Goal: Obtain resource: Obtain resource

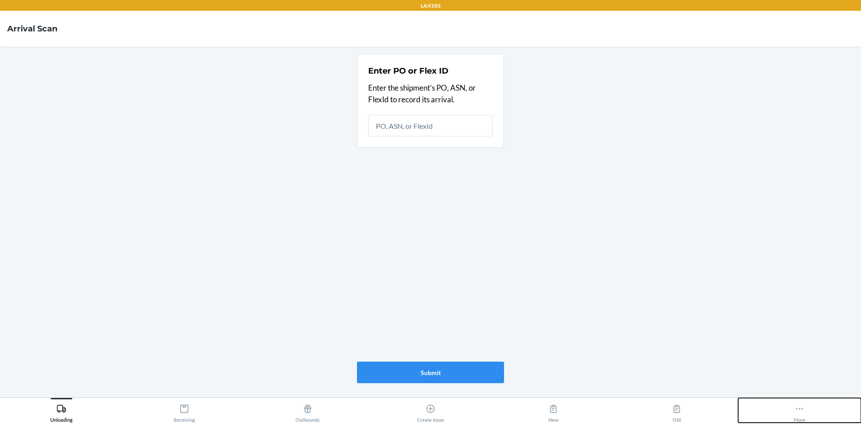
click at [799, 409] on icon at bounding box center [800, 409] width 10 height 10
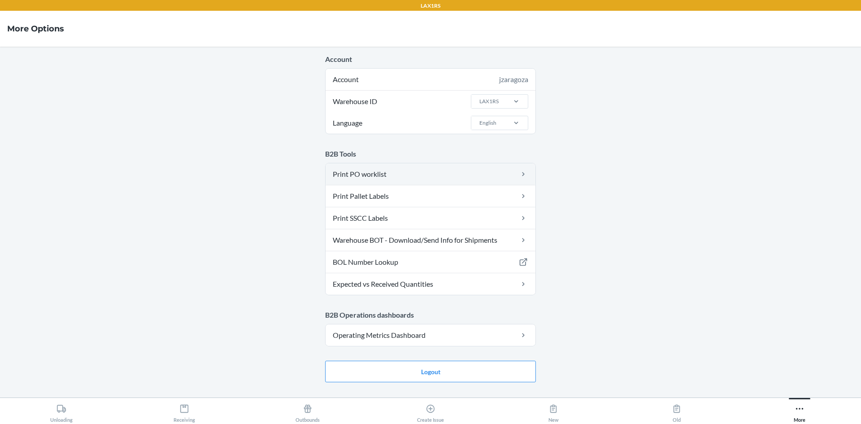
click at [421, 171] on link "Print PO worklist" at bounding box center [431, 174] width 210 height 22
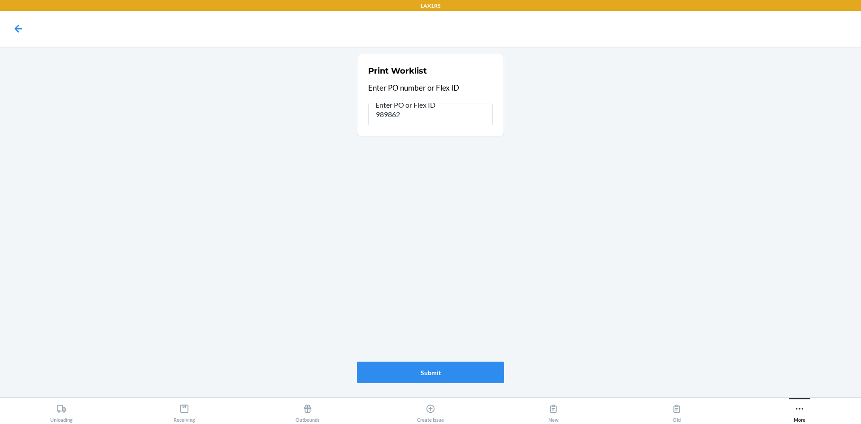
type input "9898620"
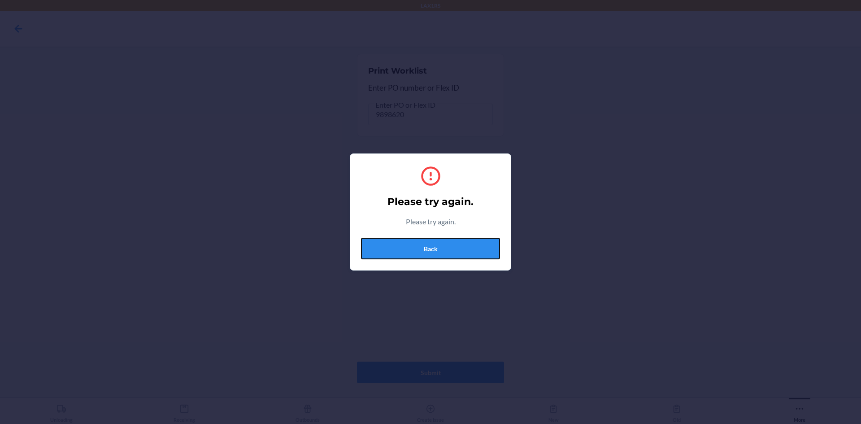
click at [422, 243] on button "Back" at bounding box center [430, 249] width 139 height 22
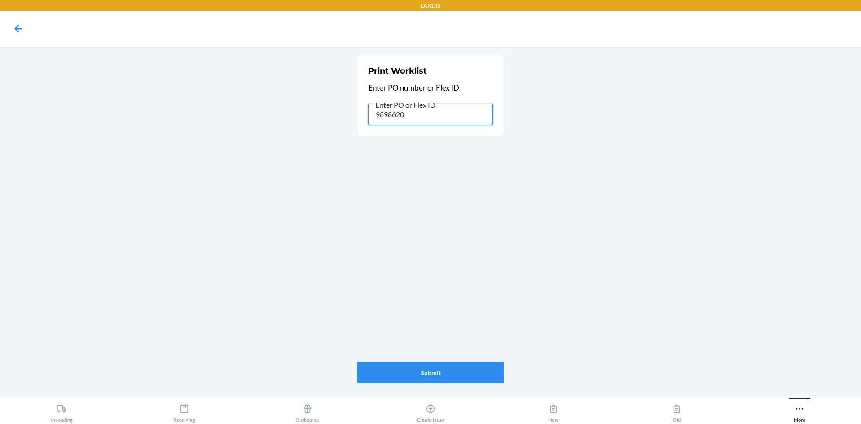
click at [428, 120] on input "9898620" at bounding box center [430, 115] width 125 height 22
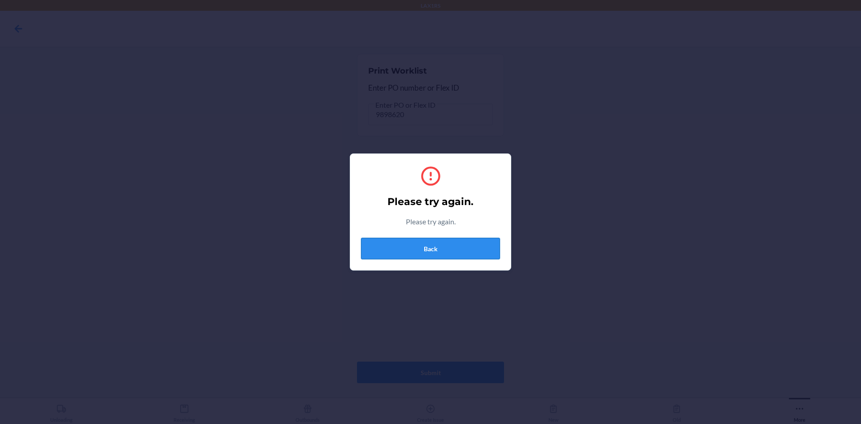
click at [419, 253] on button "Back" at bounding box center [430, 249] width 139 height 22
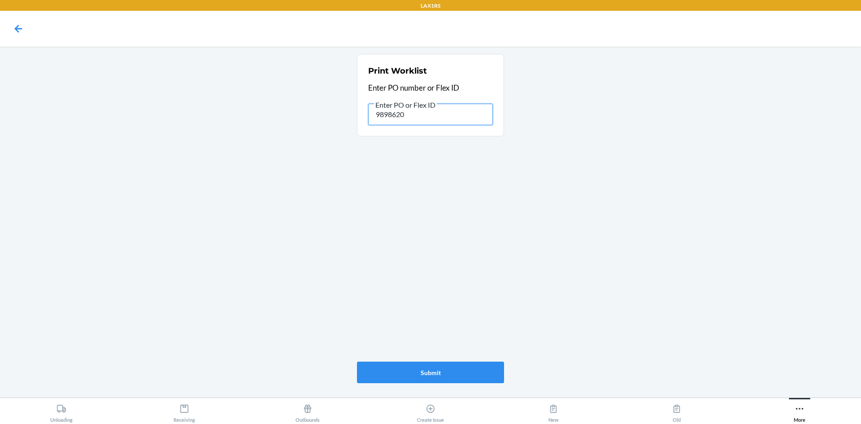
drag, startPoint x: 424, startPoint y: 117, endPoint x: 342, endPoint y: 112, distance: 82.2
click at [343, 112] on main "Print Worklist Enter PO number or Flex ID Enter PO or Flex ID 9898620 Submit" at bounding box center [430, 222] width 861 height 351
click at [415, 116] on input "9898620" at bounding box center [430, 115] width 125 height 22
type input "9"
type input "9898620"
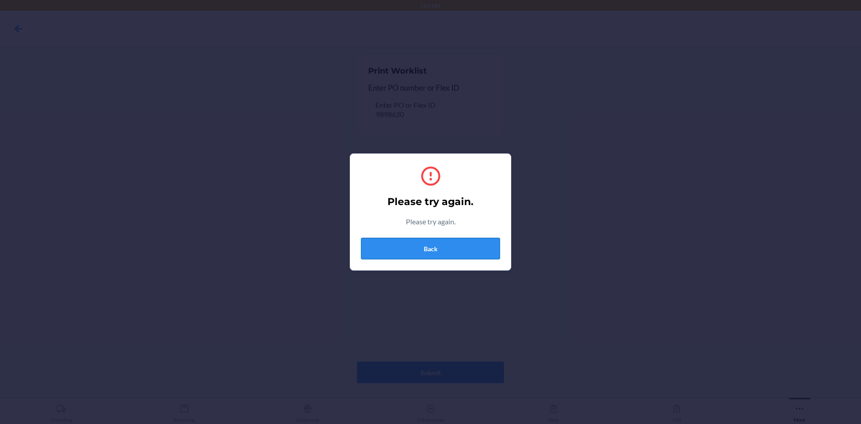
drag, startPoint x: 456, startPoint y: 249, endPoint x: 458, endPoint y: 243, distance: 7.1
click at [456, 249] on button "Back" at bounding box center [430, 249] width 139 height 22
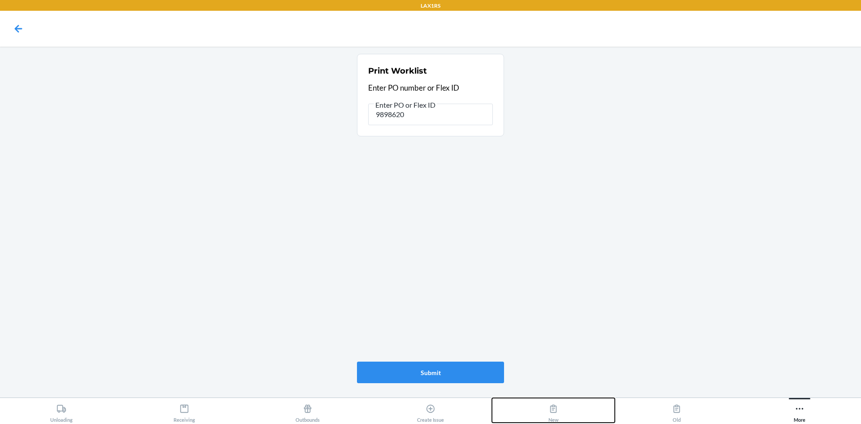
click at [546, 413] on button "New" at bounding box center [553, 410] width 123 height 25
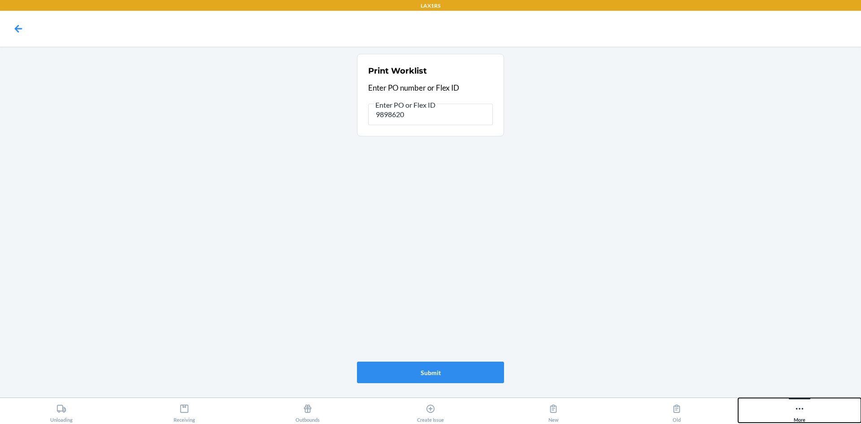
click at [800, 408] on icon at bounding box center [800, 409] width 10 height 10
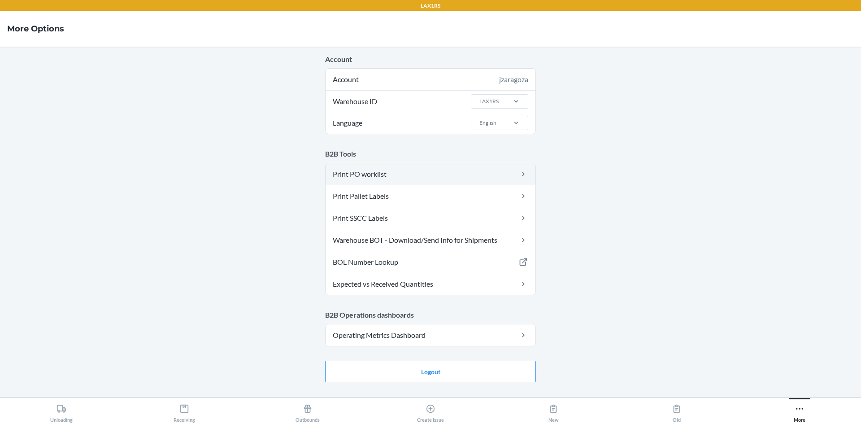
click at [502, 180] on link "Print PO worklist" at bounding box center [431, 174] width 210 height 22
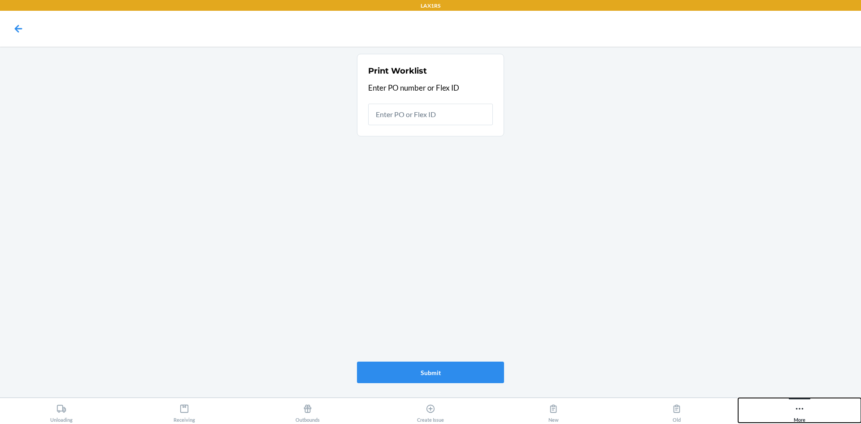
click at [799, 409] on icon at bounding box center [800, 409] width 10 height 10
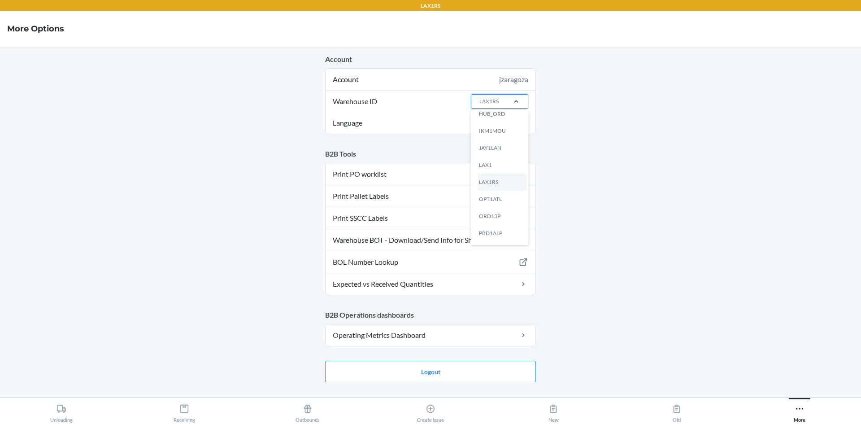
scroll to position [135, 0]
drag, startPoint x: 496, startPoint y: 174, endPoint x: 491, endPoint y: 174, distance: 5.4
click at [496, 174] on div "LAX1" at bounding box center [502, 173] width 48 height 17
click at [479, 105] on input "Warehouse ID option LAX1 focused, 12 of 24. 24 results available. Use Up and Do…" at bounding box center [478, 101] width 1 height 8
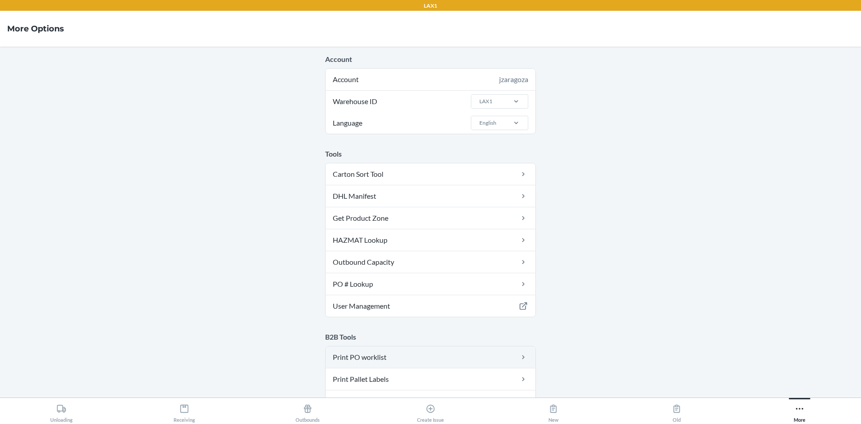
click at [470, 360] on link "Print PO worklist" at bounding box center [431, 357] width 210 height 22
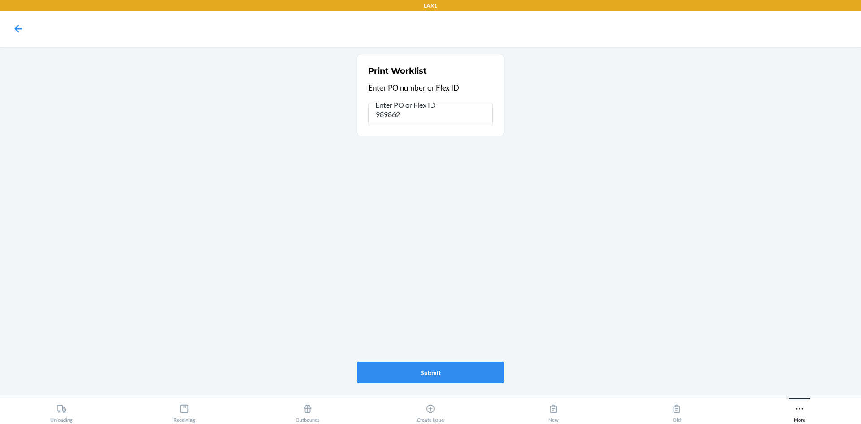
type input "9898620"
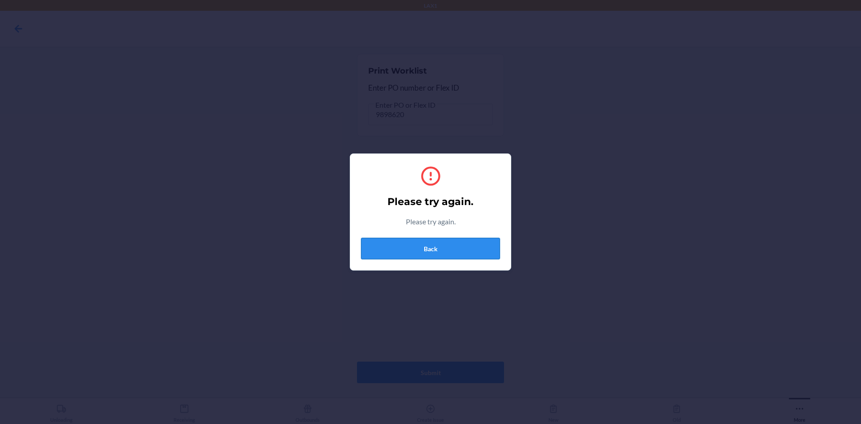
click at [435, 256] on button "Back" at bounding box center [430, 249] width 139 height 22
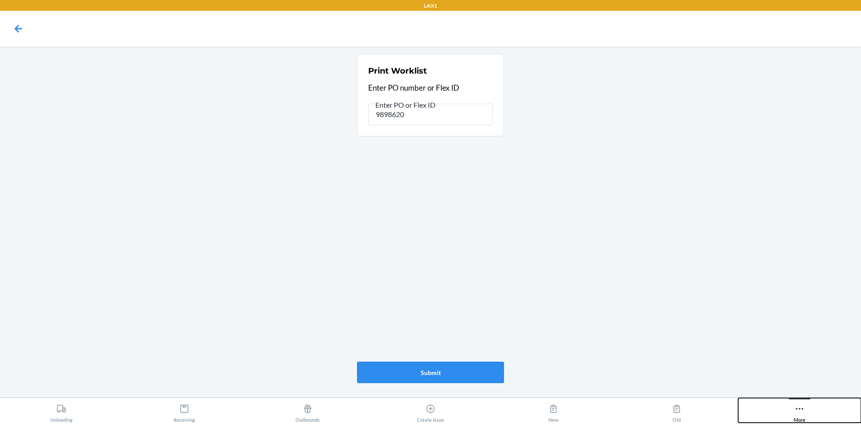
click at [794, 405] on div "More" at bounding box center [800, 411] width 12 height 22
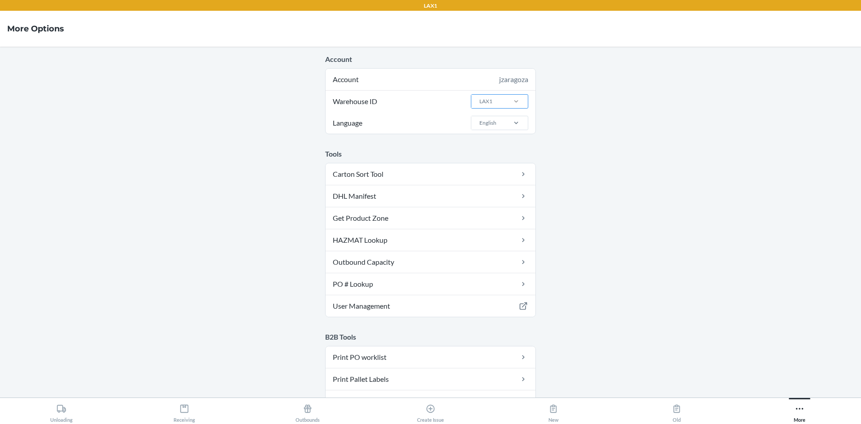
click at [521, 98] on div at bounding box center [515, 101] width 23 height 9
click at [479, 98] on input "Warehouse ID LAX1" at bounding box center [478, 101] width 1 height 8
click at [498, 185] on div "LAX1RS" at bounding box center [502, 190] width 48 height 17
click at [479, 105] on input "Warehouse ID option LAX1RS focused, 13 of 24. 24 results available. Use Up and …" at bounding box center [478, 101] width 1 height 8
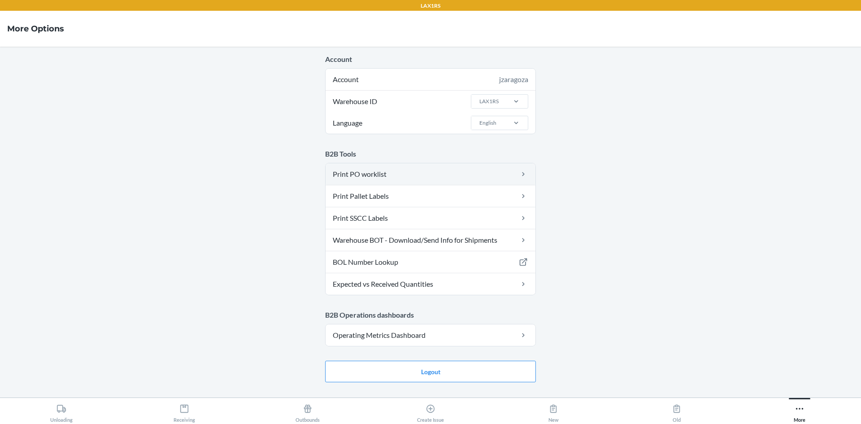
click at [475, 170] on link "Print PO worklist" at bounding box center [431, 174] width 210 height 22
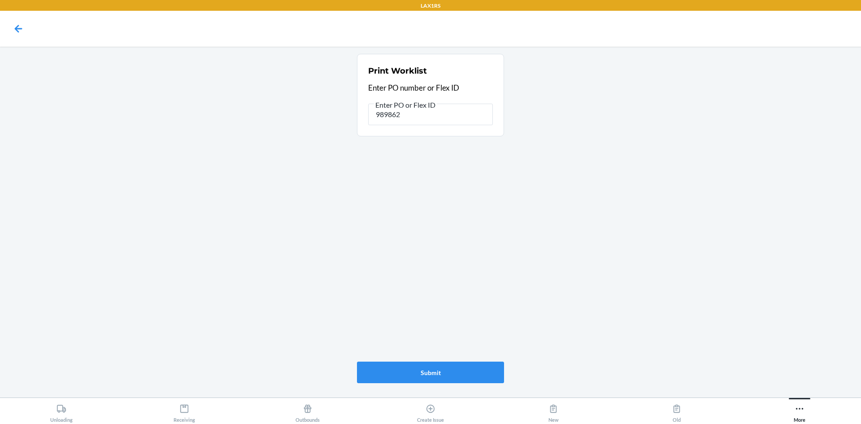
type input "9898620"
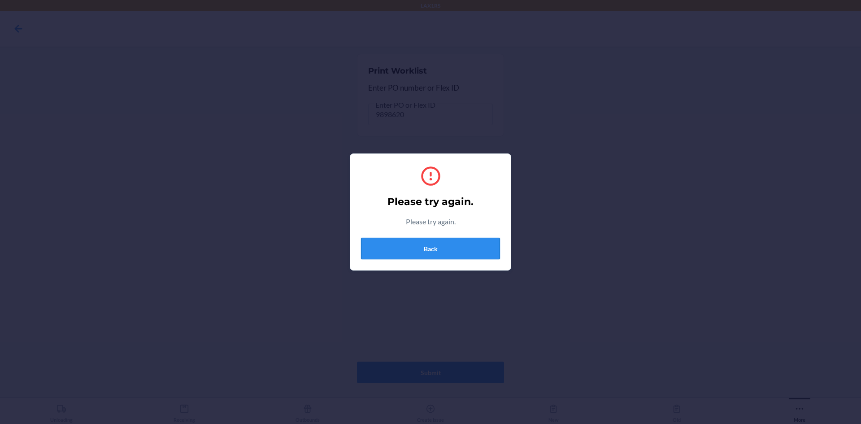
click at [442, 248] on button "Back" at bounding box center [430, 249] width 139 height 22
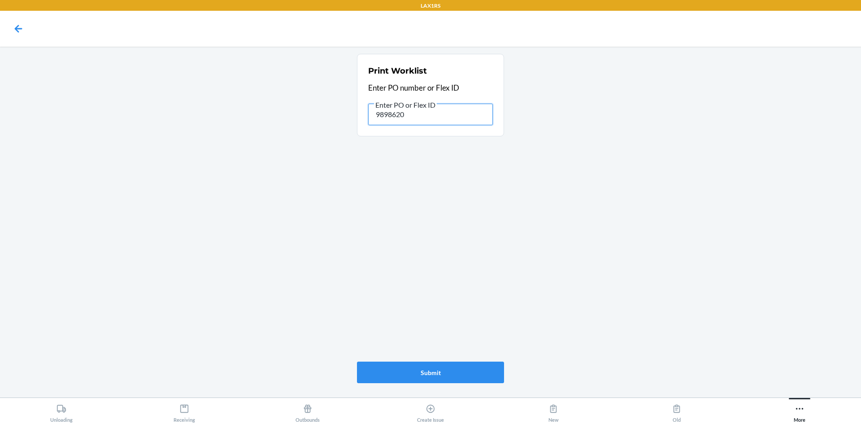
drag, startPoint x: 413, startPoint y: 114, endPoint x: 342, endPoint y: 115, distance: 71.3
click at [355, 114] on main "Print Worklist Enter PO number or Flex ID Enter PO or Flex ID 9898620 Submit" at bounding box center [430, 222] width 861 height 351
click at [409, 113] on input "9898620" at bounding box center [430, 115] width 125 height 22
type input "PO# 9898620"
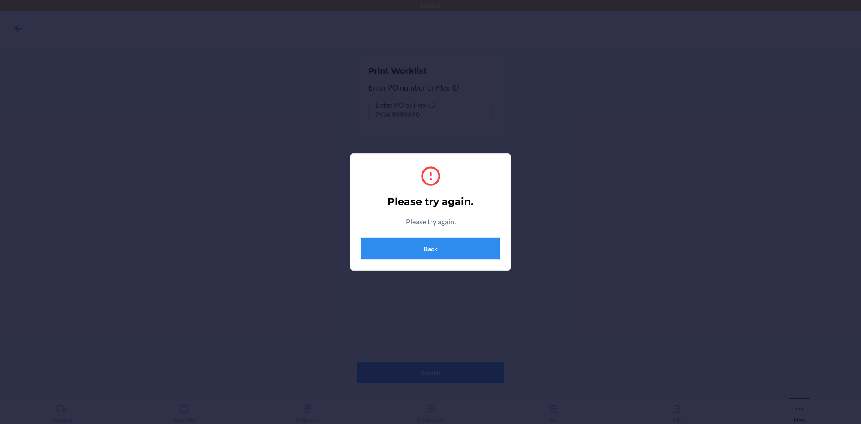
click at [459, 248] on button "Back" at bounding box center [430, 249] width 139 height 22
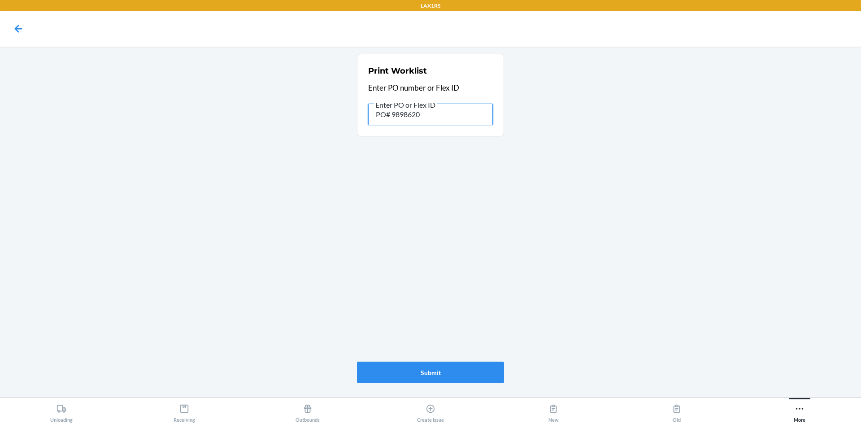
click at [449, 114] on input "PO# 9898620" at bounding box center [430, 115] width 125 height 22
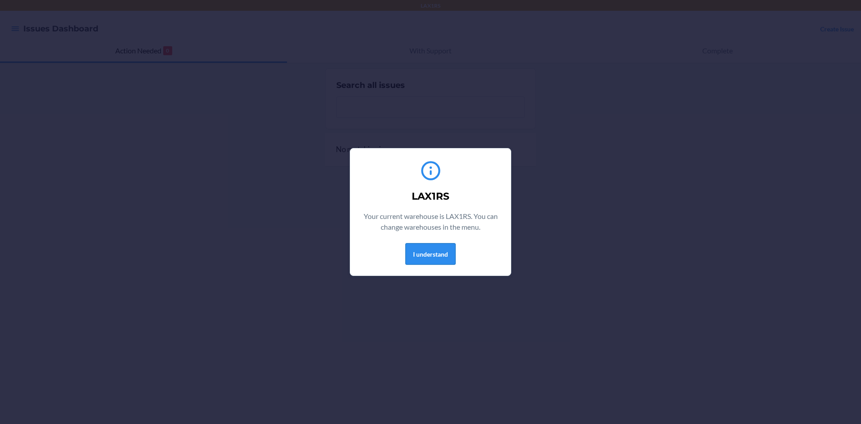
click at [445, 253] on button "I understand" at bounding box center [430, 254] width 50 height 22
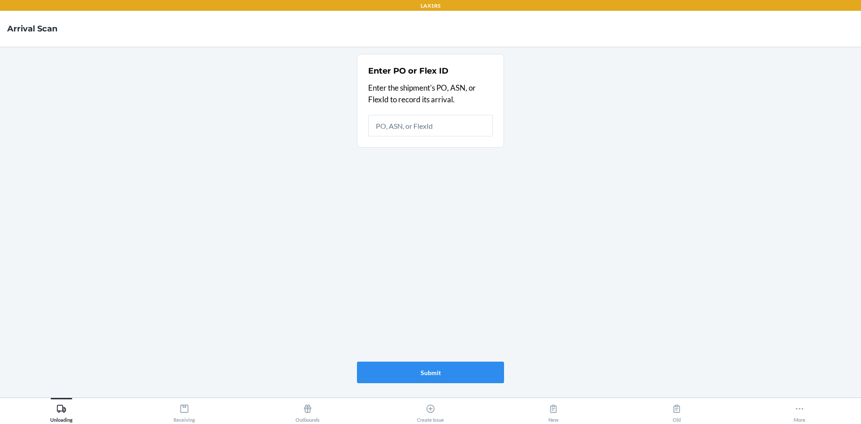
click at [442, 126] on input "text" at bounding box center [430, 126] width 125 height 22
click at [798, 411] on icon at bounding box center [800, 409] width 10 height 10
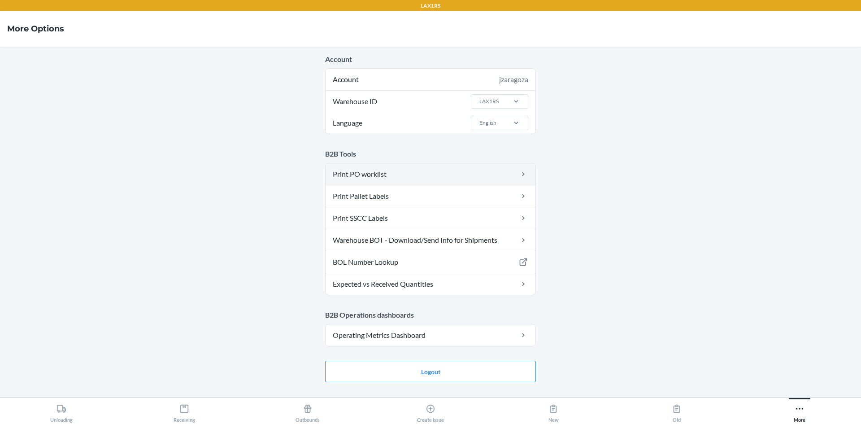
click at [370, 175] on link "Print PO worklist" at bounding box center [431, 174] width 210 height 22
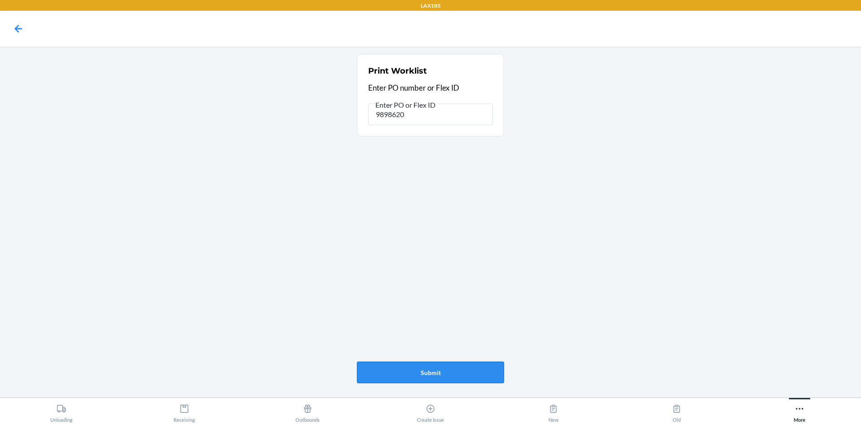
type input "9898620"
click at [451, 374] on button "Submit" at bounding box center [430, 372] width 147 height 22
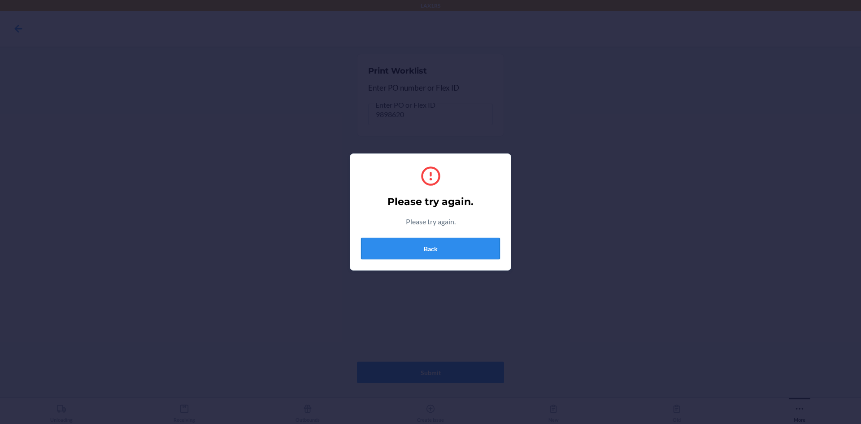
click at [430, 250] on button "Back" at bounding box center [430, 249] width 139 height 22
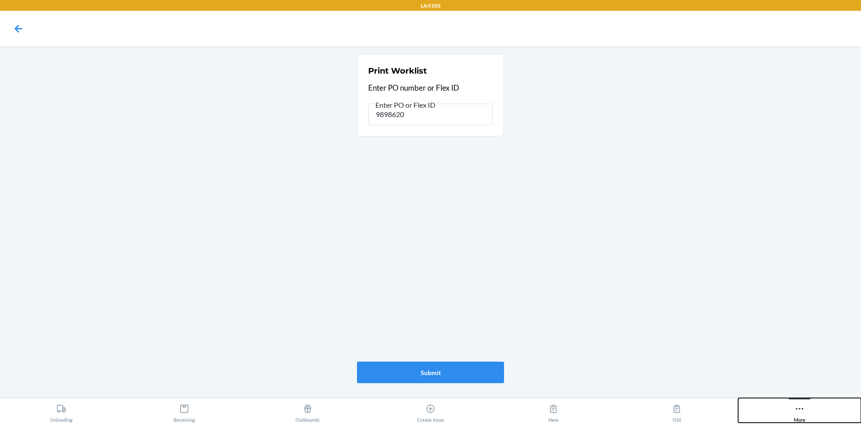
click at [802, 402] on div "More" at bounding box center [800, 411] width 12 height 22
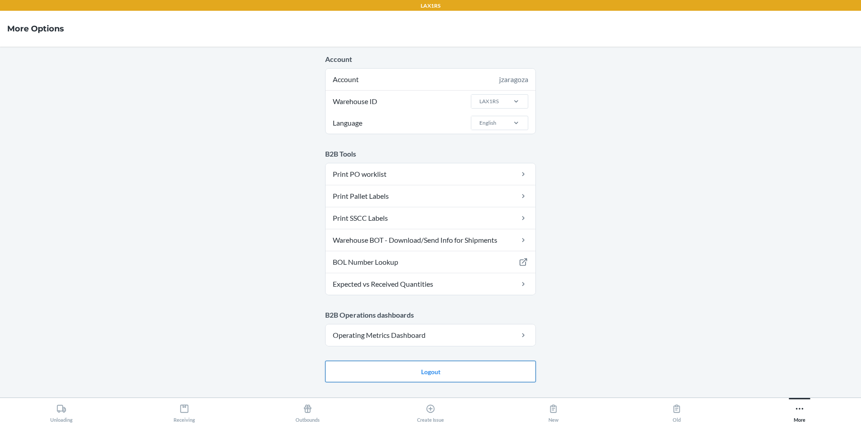
click at [477, 373] on button "Logout" at bounding box center [430, 371] width 211 height 22
